Goal: Use online tool/utility: Utilize a website feature to perform a specific function

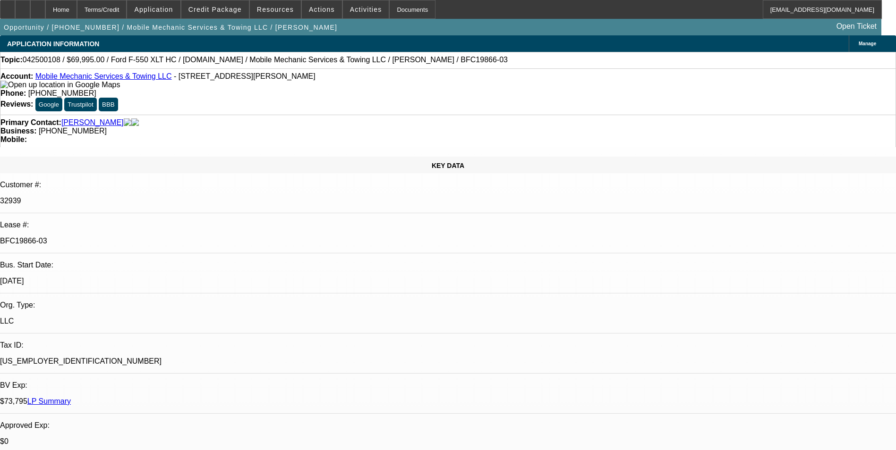
select select "0"
select select "2"
select select "0"
select select "2"
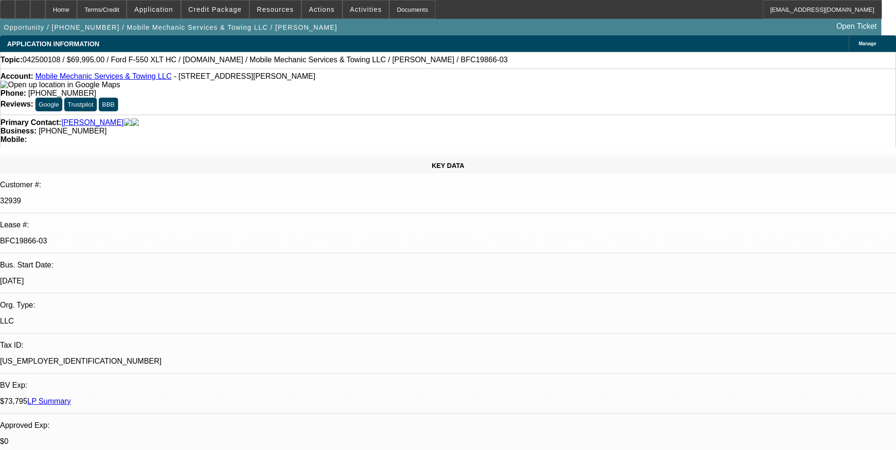
select select "0"
select select "2"
select select "0"
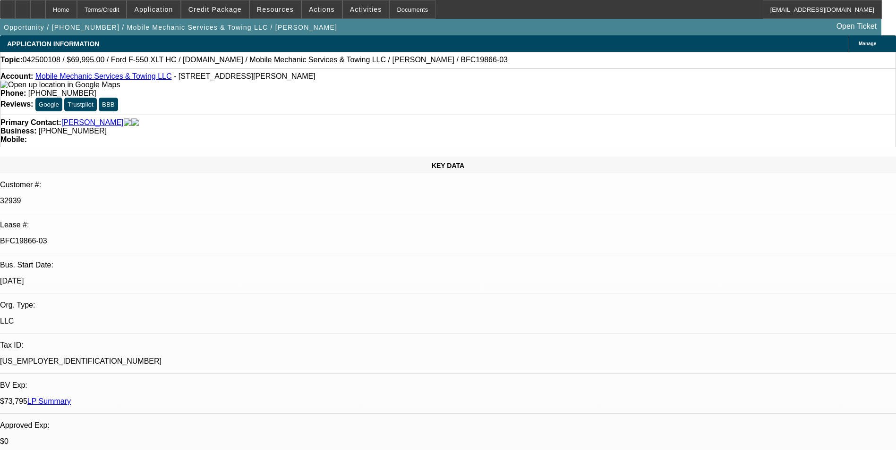
select select "2"
select select "0"
select select "1"
select select "2"
select select "6"
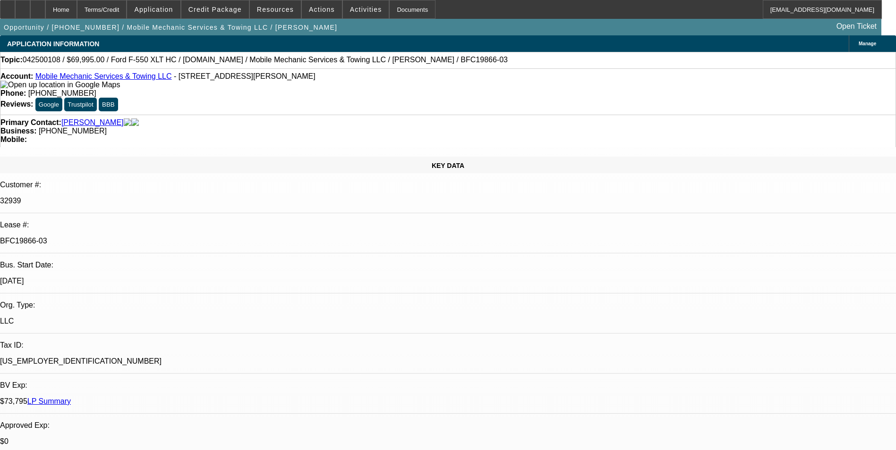
select select "1"
select select "2"
select select "6"
select select "1"
select select "2"
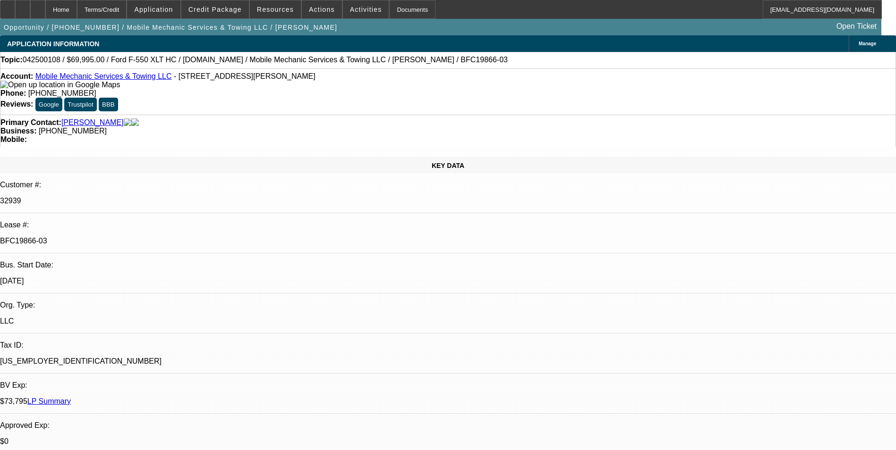
select select "6"
select select "1"
select select "2"
select select "6"
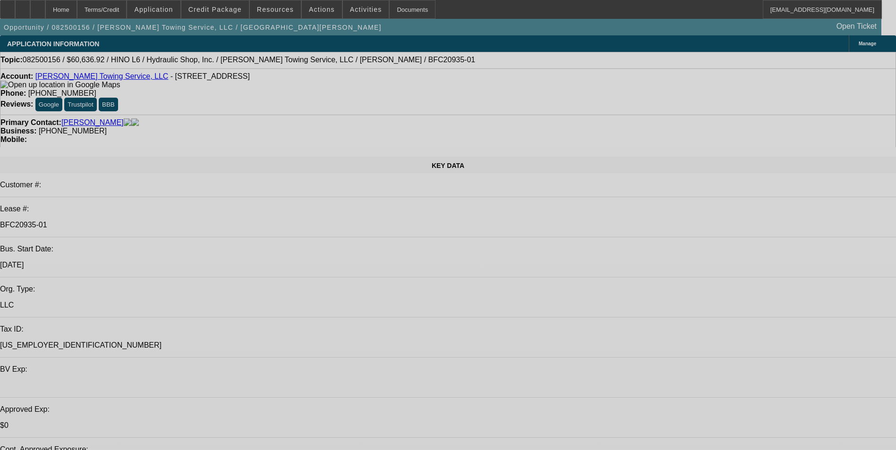
select select "0"
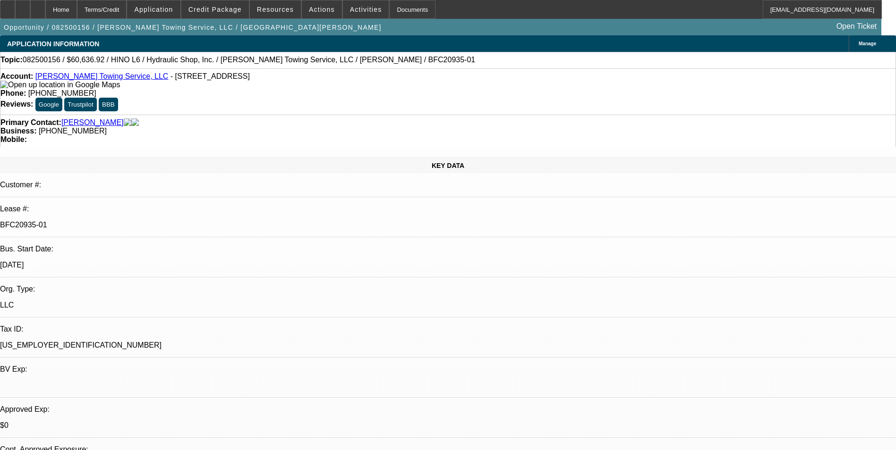
select select "0"
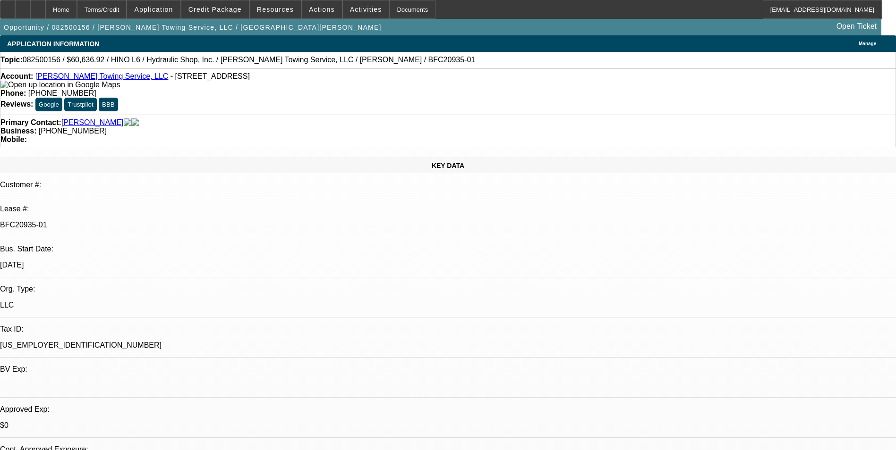
select select "0"
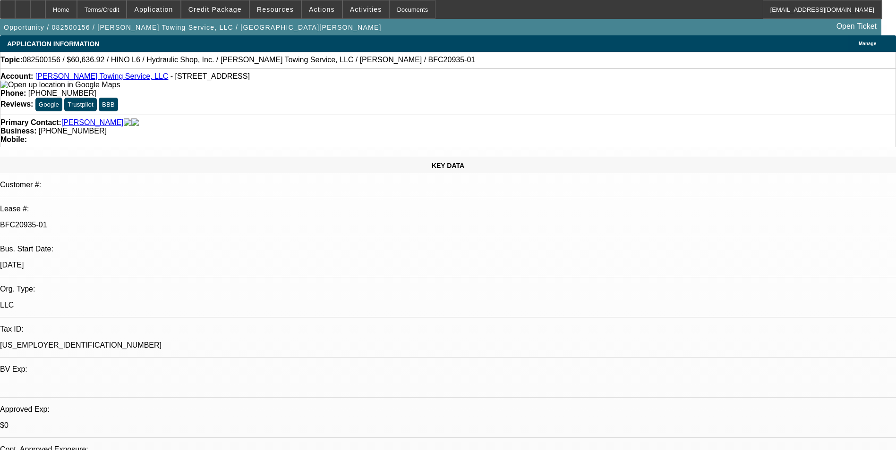
select select "0"
select select "1"
select select "6"
select select "1"
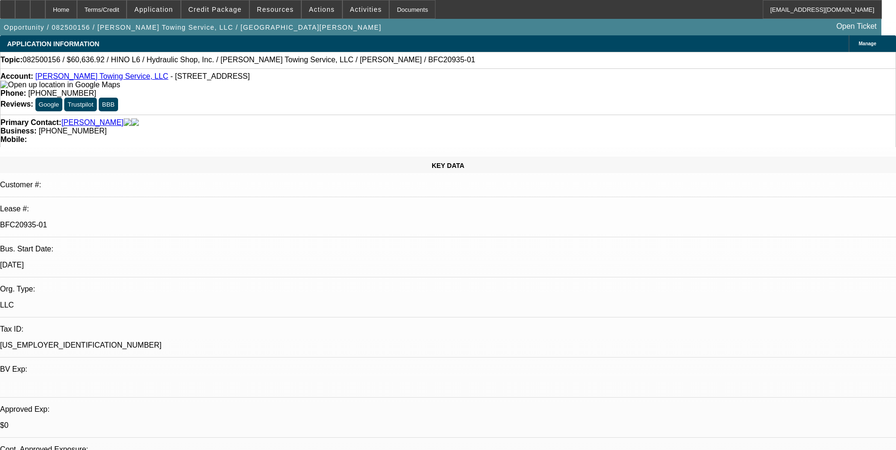
select select "1"
select select "6"
select select "1"
select select "6"
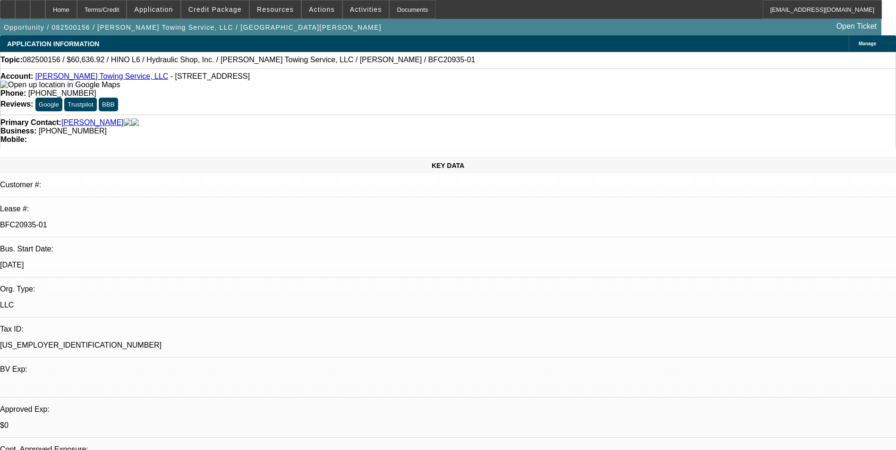
select select "1"
select select "6"
click at [15, 17] on div at bounding box center [7, 9] width 15 height 19
